Goal: Task Accomplishment & Management: Use online tool/utility

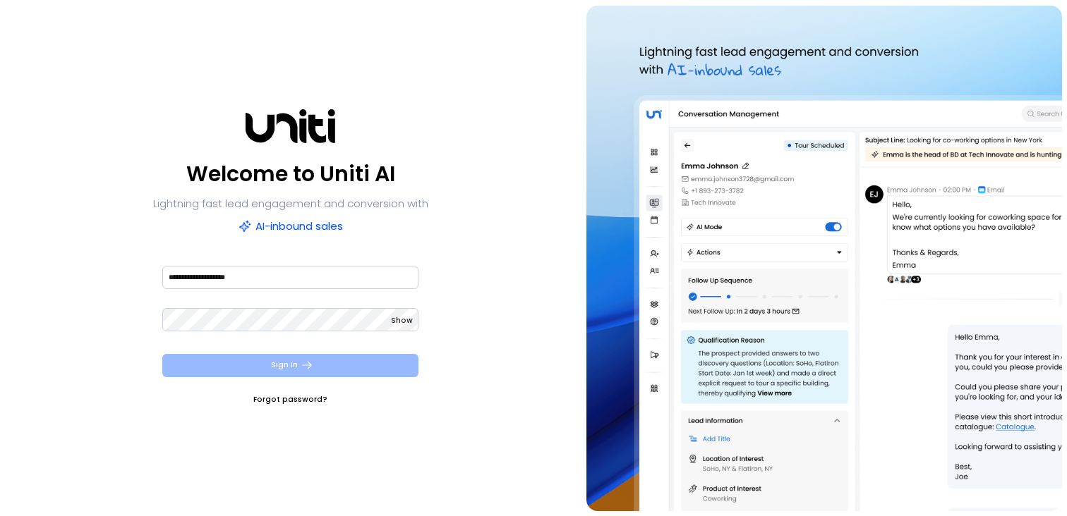
click at [327, 363] on button "Sign In" at bounding box center [290, 365] width 256 height 23
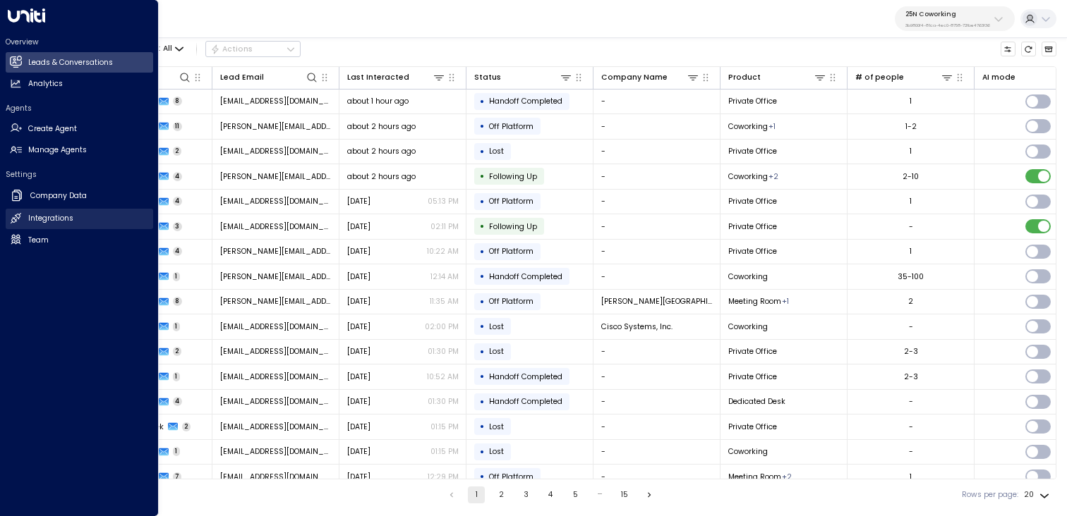
click at [30, 219] on h2 "Integrations" at bounding box center [50, 218] width 45 height 11
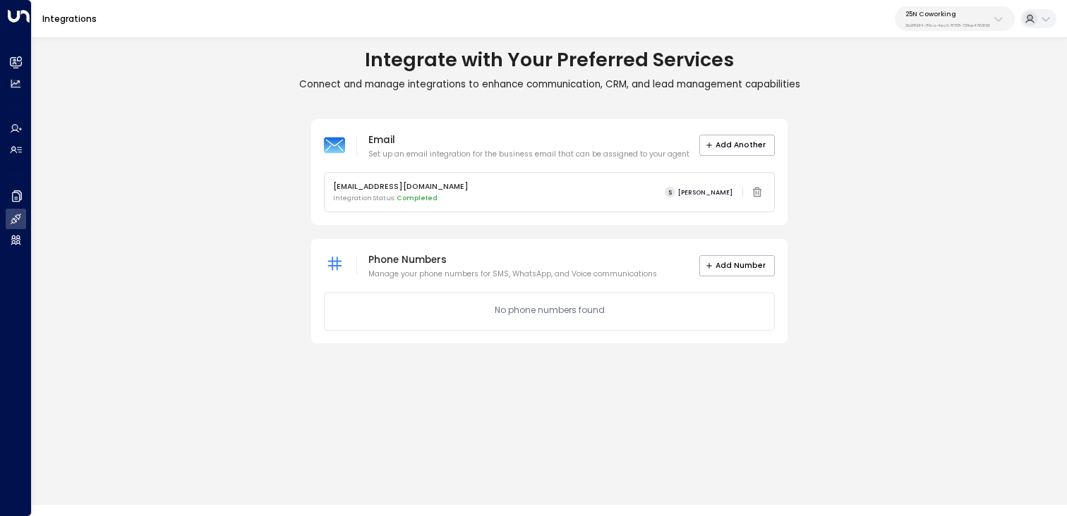
click at [994, 13] on icon at bounding box center [998, 18] width 11 height 11
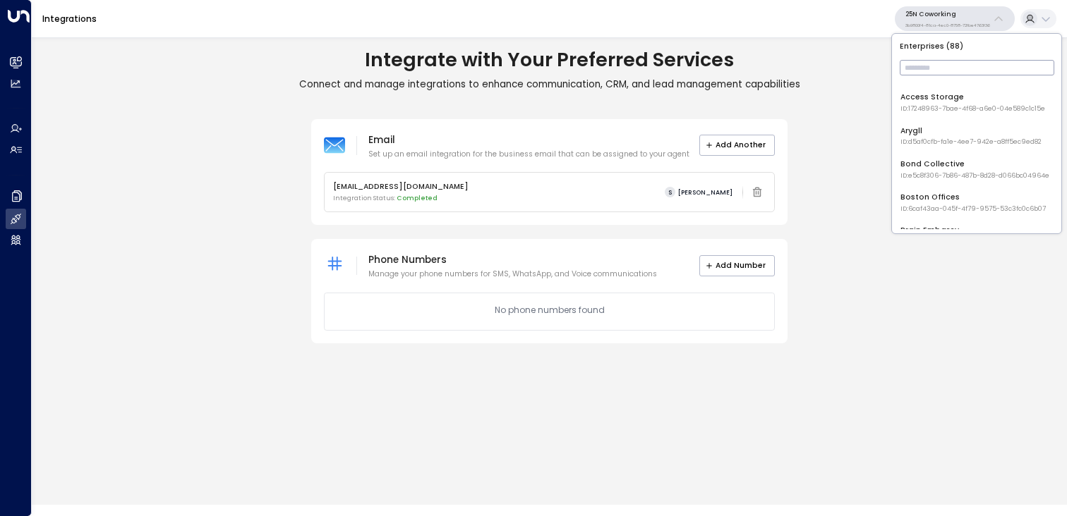
scroll to position [72, 0]
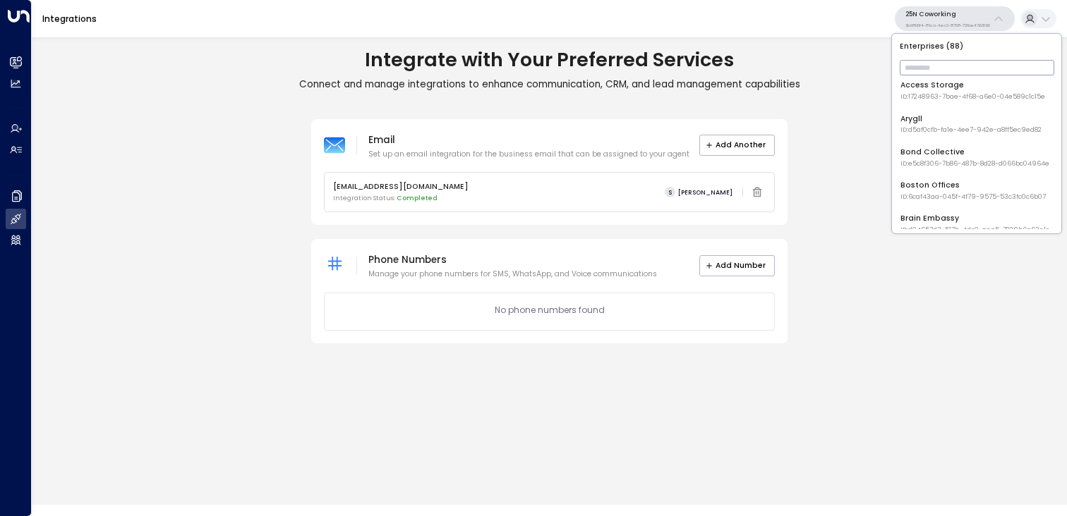
click at [926, 170] on li "Bond Collective ID: e5c8f306-7b86-487b-8d28-d066bc04964e" at bounding box center [976, 158] width 161 height 30
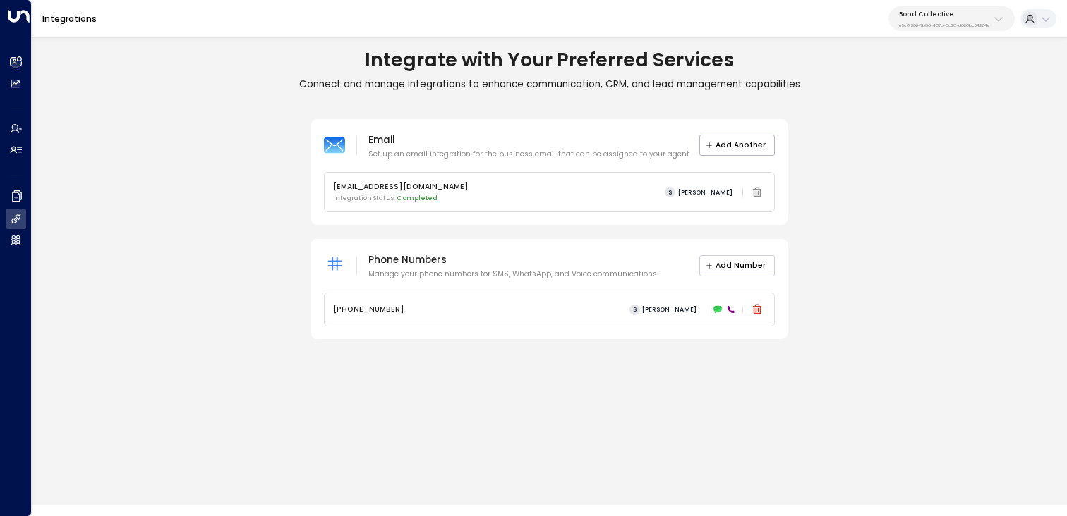
click at [735, 262] on button "Add Number" at bounding box center [737, 265] width 76 height 21
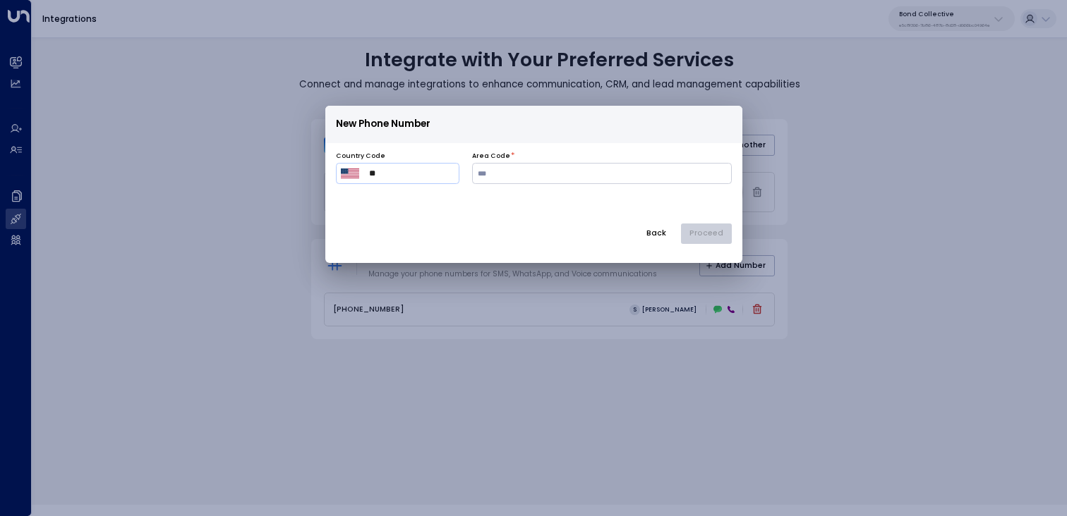
click at [336, 172] on div "​ ** ​" at bounding box center [397, 173] width 123 height 21
click at [350, 176] on img "Select country" at bounding box center [350, 174] width 18 height 10
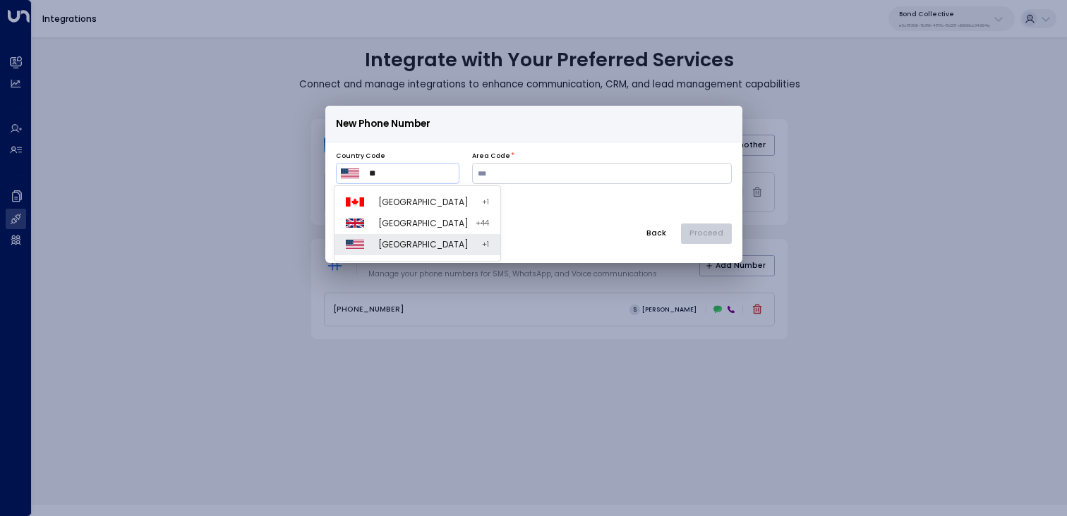
click at [366, 221] on div at bounding box center [358, 223] width 25 height 9
type input "***"
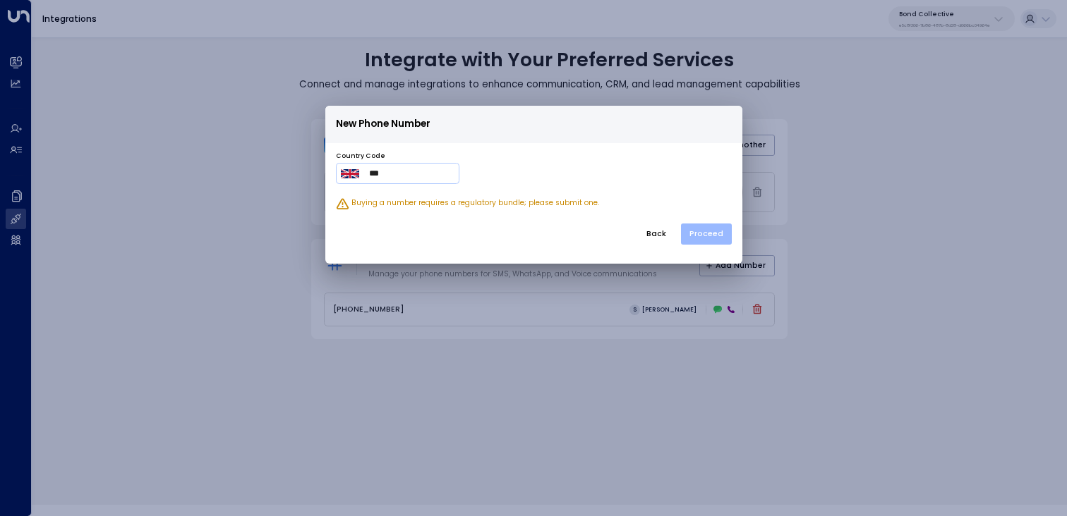
click at [703, 234] on button "Proceed" at bounding box center [706, 234] width 51 height 21
